Goal: Transaction & Acquisition: Purchase product/service

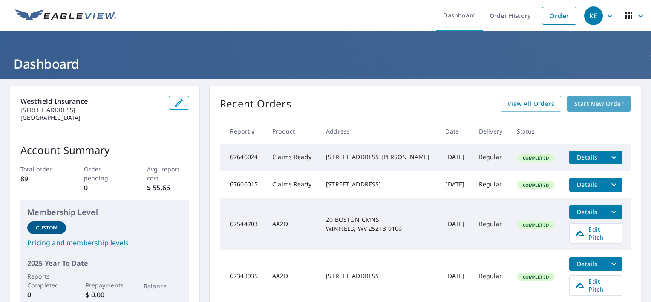
click at [579, 104] on span "Start New Order" at bounding box center [598, 103] width 49 height 11
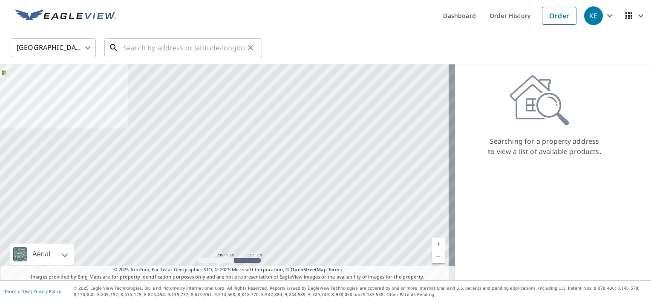
click at [150, 49] on input "text" at bounding box center [183, 48] width 121 height 24
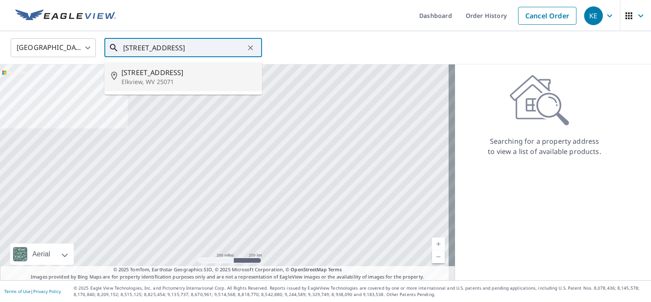
click at [145, 75] on span "[STREET_ADDRESS]" at bounding box center [188, 72] width 134 height 10
type input "[STREET_ADDRESS]"
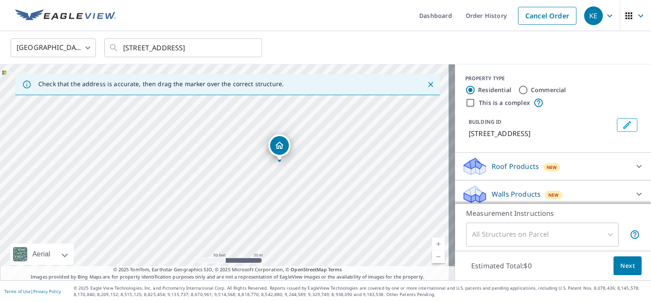
drag, startPoint x: 126, startPoint y: 124, endPoint x: 245, endPoint y: 215, distance: 149.2
click at [245, 215] on div "[STREET_ADDRESS]" at bounding box center [227, 172] width 455 height 216
click at [518, 89] on input "Commercial" at bounding box center [523, 90] width 10 height 10
radio input "true"
type input "4"
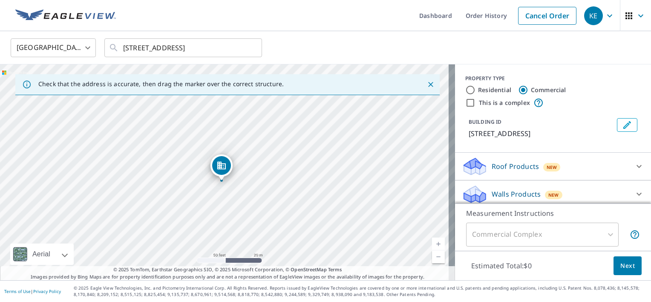
scroll to position [4, 0]
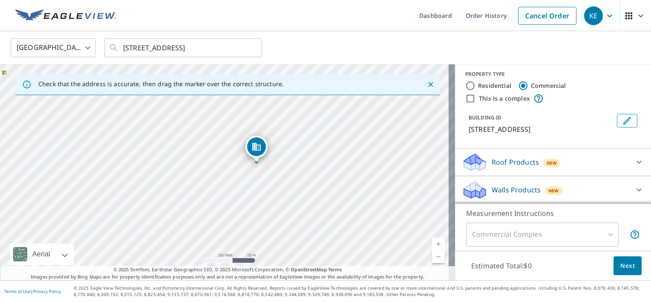
click at [634, 159] on icon at bounding box center [639, 162] width 10 height 10
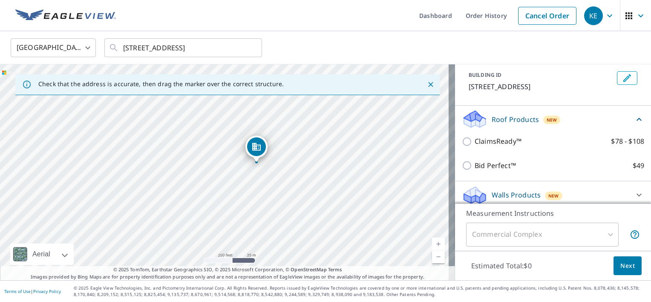
scroll to position [52, 0]
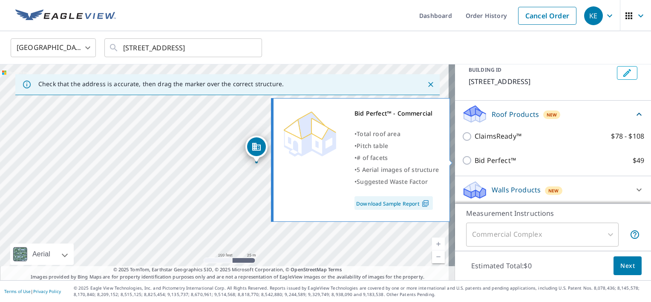
click at [400, 204] on link "Download Sample Report" at bounding box center [393, 203] width 78 height 14
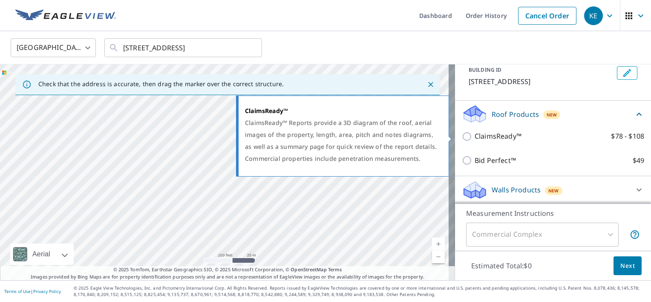
click at [480, 135] on p "ClaimsReady™" at bounding box center [498, 136] width 47 height 11
click at [475, 135] on input "ClaimsReady™ $78 - $108" at bounding box center [468, 136] width 13 height 10
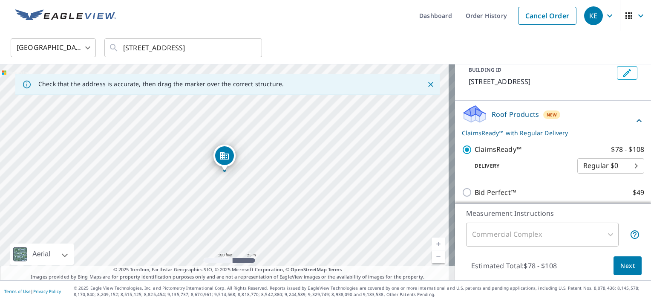
click at [482, 148] on p "ClaimsReady™" at bounding box center [498, 149] width 47 height 11
click at [475, 148] on input "ClaimsReady™ $78 - $108" at bounding box center [468, 149] width 13 height 10
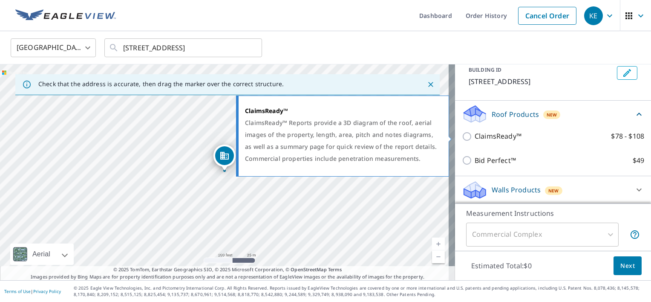
click at [482, 138] on p "ClaimsReady™" at bounding box center [498, 136] width 47 height 11
click at [475, 138] on input "ClaimsReady™ $78 - $108" at bounding box center [468, 136] width 13 height 10
checkbox input "true"
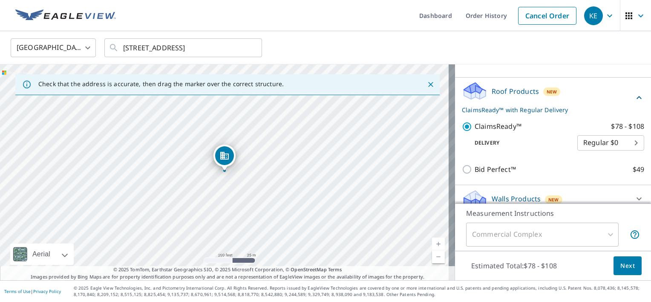
scroll to position [83, 0]
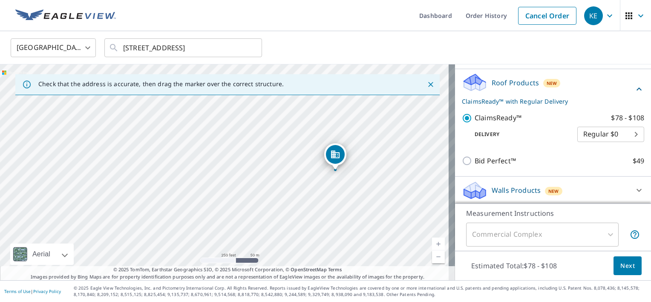
click at [600, 233] on div "Commercial Complex" at bounding box center [542, 234] width 153 height 24
click at [620, 267] on span "Next" at bounding box center [627, 265] width 14 height 11
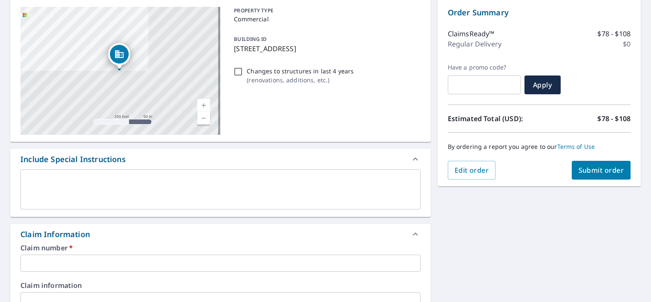
scroll to position [128, 0]
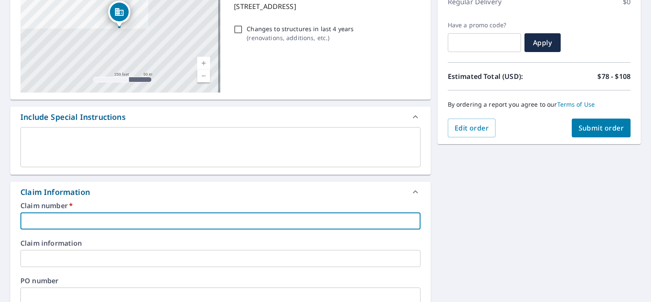
click at [81, 219] on input "text" at bounding box center [220, 220] width 400 height 17
type input "0002687265"
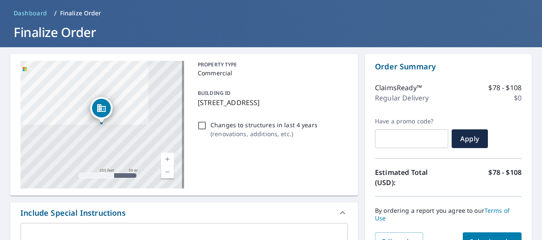
scroll to position [43, 0]
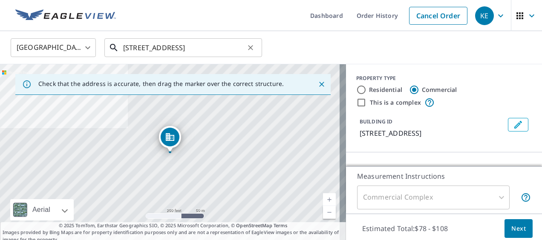
click at [135, 48] on input "[STREET_ADDRESS]" at bounding box center [183, 48] width 121 height 24
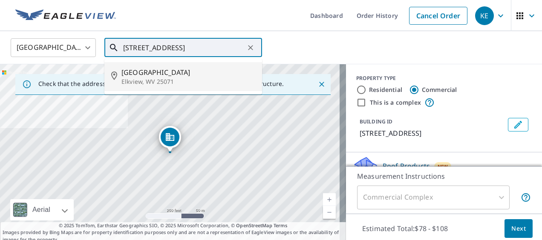
click at [144, 69] on span "[GEOGRAPHIC_DATA]" at bounding box center [188, 72] width 134 height 10
type input "[STREET_ADDRESS]"
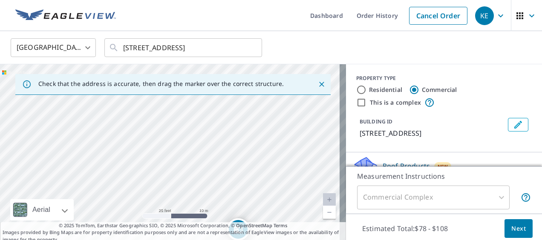
drag, startPoint x: 185, startPoint y: 127, endPoint x: 262, endPoint y: 207, distance: 111.2
click at [266, 215] on div "[STREET_ADDRESS]" at bounding box center [173, 153] width 346 height 179
drag, startPoint x: 258, startPoint y: 164, endPoint x: 193, endPoint y: 179, distance: 66.8
click at [193, 179] on div "[STREET_ADDRESS]" at bounding box center [173, 153] width 346 height 179
drag, startPoint x: 238, startPoint y: 158, endPoint x: 147, endPoint y: 131, distance: 94.5
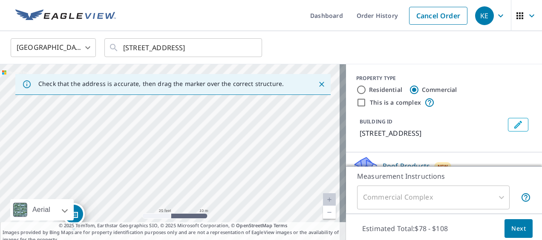
click at [147, 131] on div "[STREET_ADDRESS]" at bounding box center [173, 153] width 346 height 179
drag, startPoint x: 167, startPoint y: 187, endPoint x: 228, endPoint y: 133, distance: 81.8
click at [228, 133] on div "[STREET_ADDRESS]" at bounding box center [173, 153] width 346 height 179
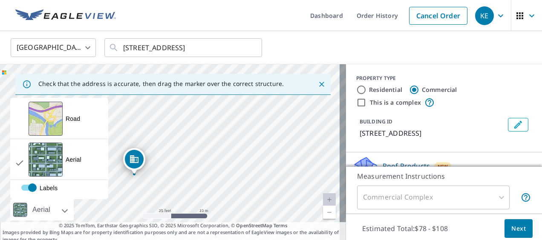
click at [20, 204] on div at bounding box center [20, 209] width 20 height 21
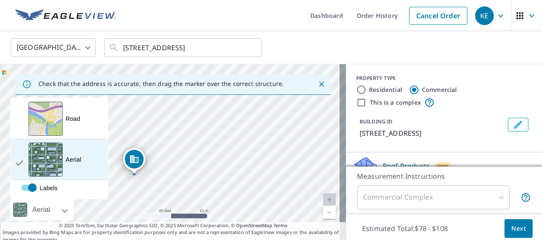
click at [55, 143] on div "View aerial and more..." at bounding box center [46, 160] width 34 height 34
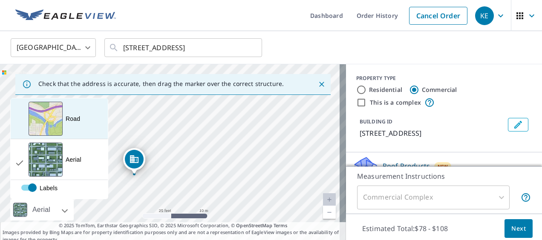
click at [56, 113] on div "View aerial and more..." at bounding box center [46, 119] width 34 height 34
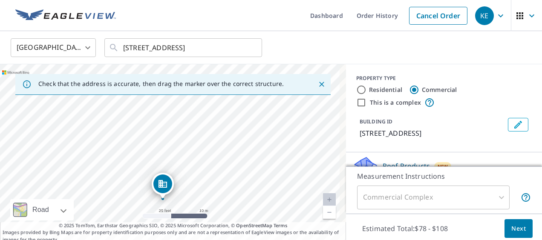
drag, startPoint x: 173, startPoint y: 135, endPoint x: 202, endPoint y: 167, distance: 42.2
click at [202, 167] on div "[STREET_ADDRESS]" at bounding box center [173, 153] width 346 height 179
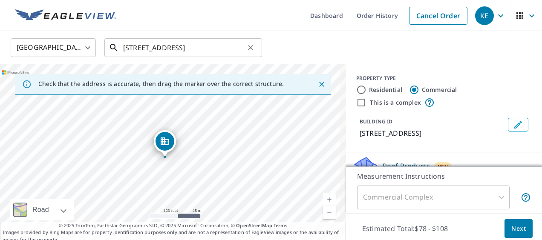
click at [178, 49] on input "[STREET_ADDRESS]" at bounding box center [183, 48] width 121 height 24
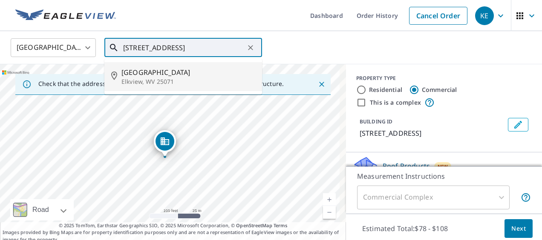
click at [153, 73] on span "[GEOGRAPHIC_DATA]" at bounding box center [188, 72] width 134 height 10
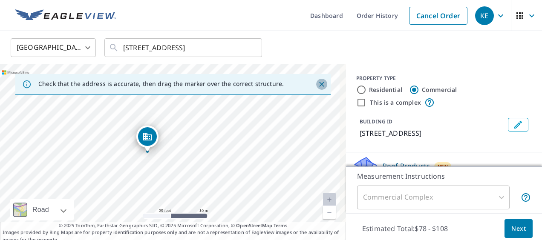
click at [317, 84] on icon "Close" at bounding box center [321, 84] width 9 height 9
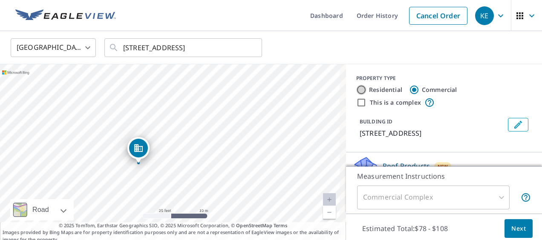
click at [357, 88] on input "Residential" at bounding box center [361, 90] width 10 height 10
radio input "true"
type input "1"
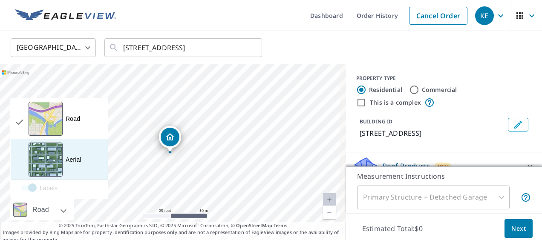
click at [54, 161] on div "View aerial and more..." at bounding box center [46, 160] width 34 height 34
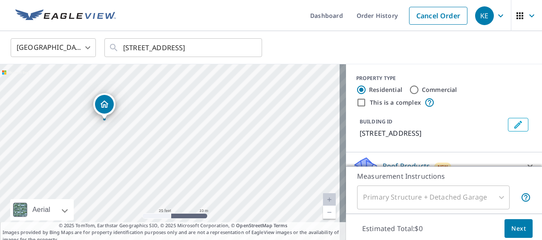
drag, startPoint x: 252, startPoint y: 127, endPoint x: 166, endPoint y: 144, distance: 87.7
click at [166, 144] on div "[STREET_ADDRESS]" at bounding box center [173, 153] width 346 height 179
